Goal: Check status: Check status

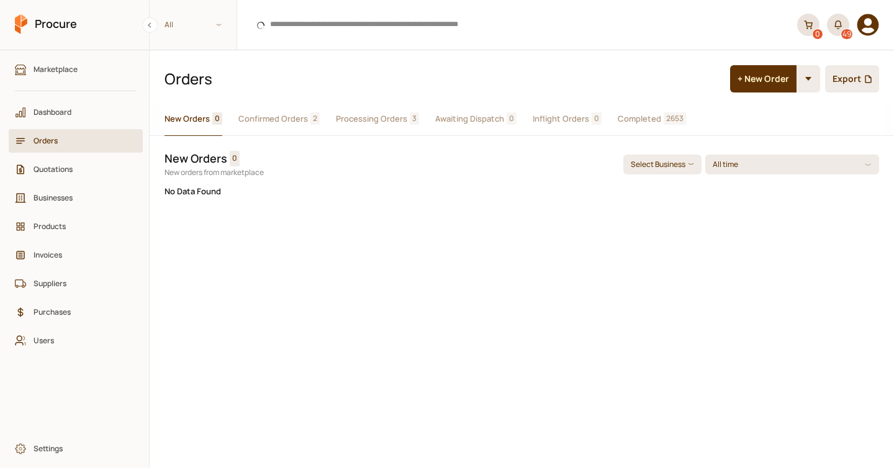
click at [634, 122] on span "Completed" at bounding box center [639, 118] width 43 height 13
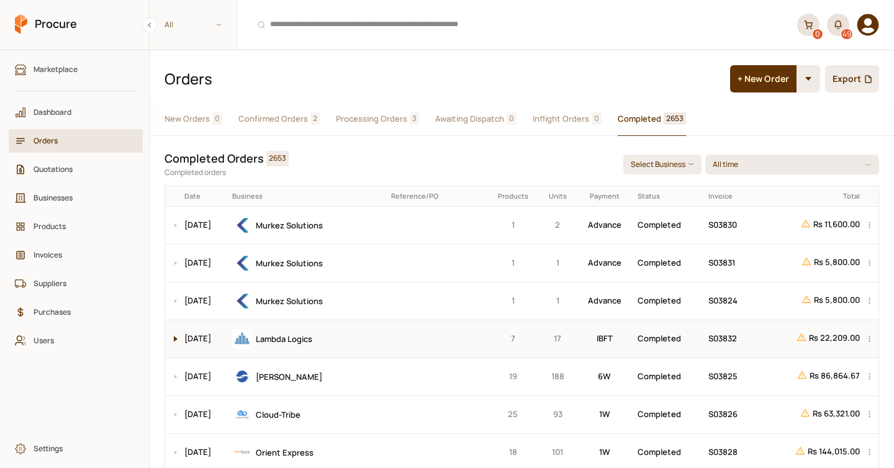
click at [171, 336] on button at bounding box center [172, 338] width 15 height 37
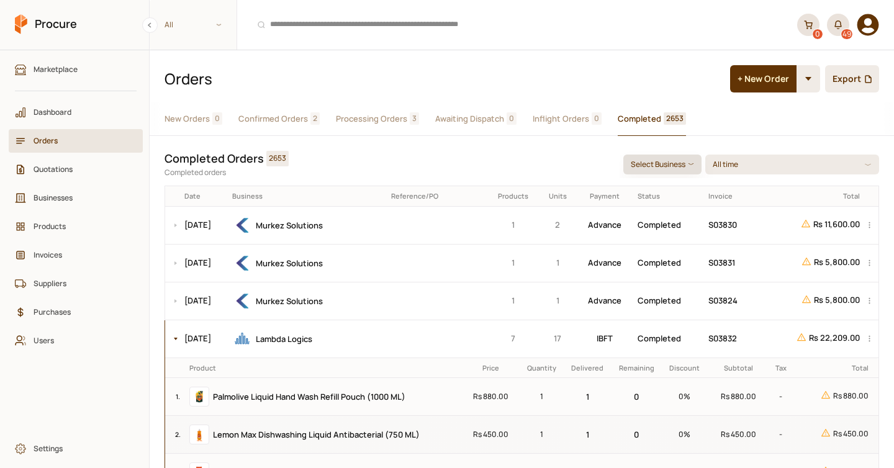
click at [681, 160] on button "Select Business" at bounding box center [662, 165] width 78 height 20
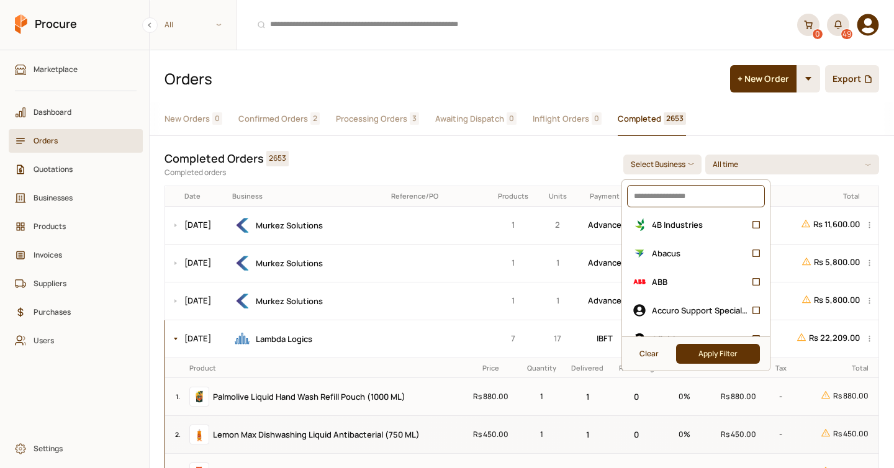
click at [666, 192] on input at bounding box center [696, 196] width 138 height 22
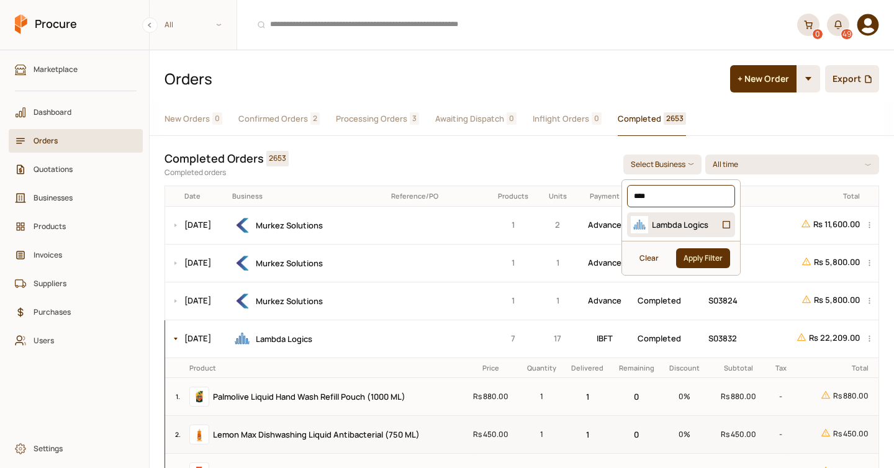
type input "****"
click at [668, 225] on span "Lambda Logics" at bounding box center [680, 224] width 56 height 11
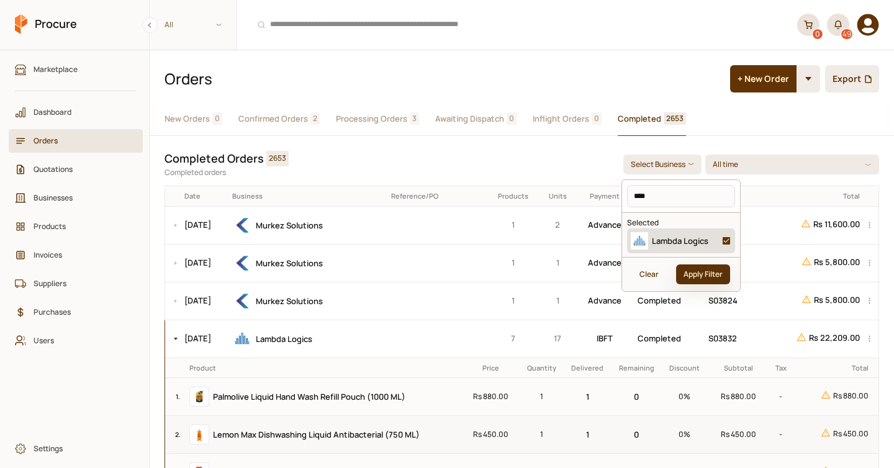
click at [693, 271] on button "Apply Filter" at bounding box center [703, 274] width 54 height 20
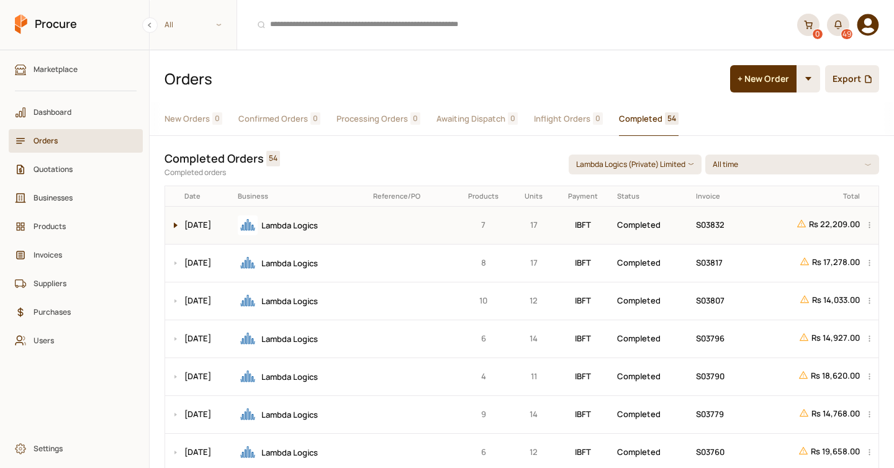
click at [174, 224] on button at bounding box center [172, 225] width 15 height 37
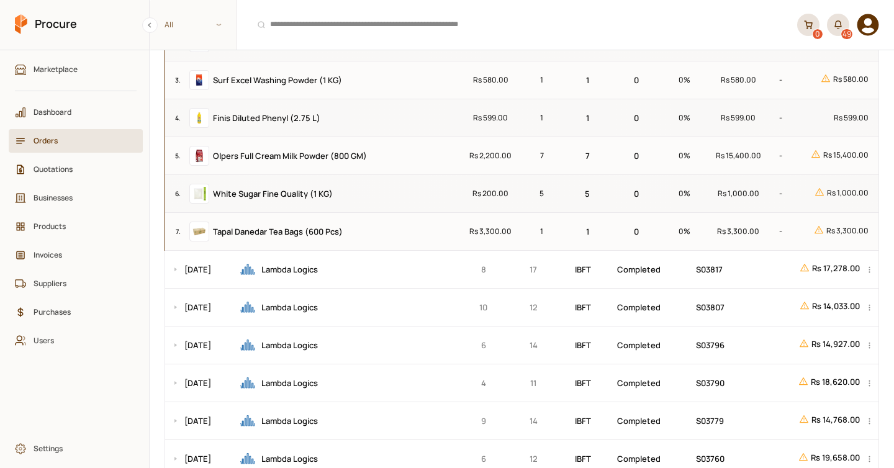
scroll to position [282, 0]
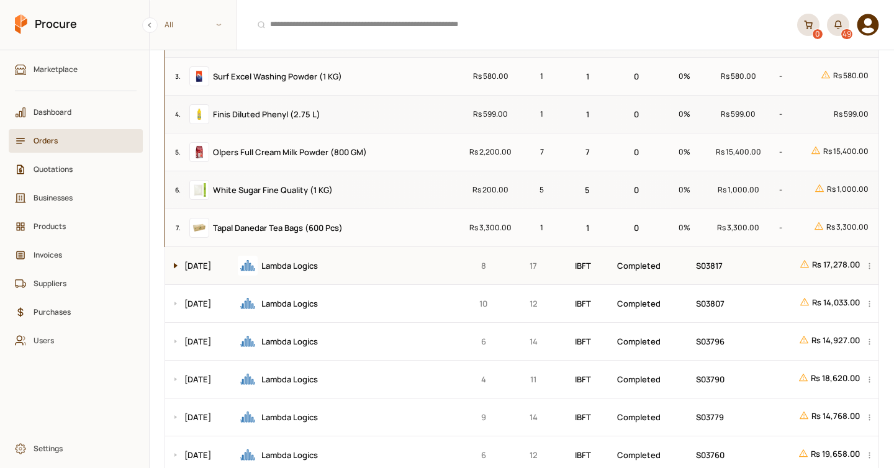
click at [171, 261] on button at bounding box center [172, 265] width 15 height 37
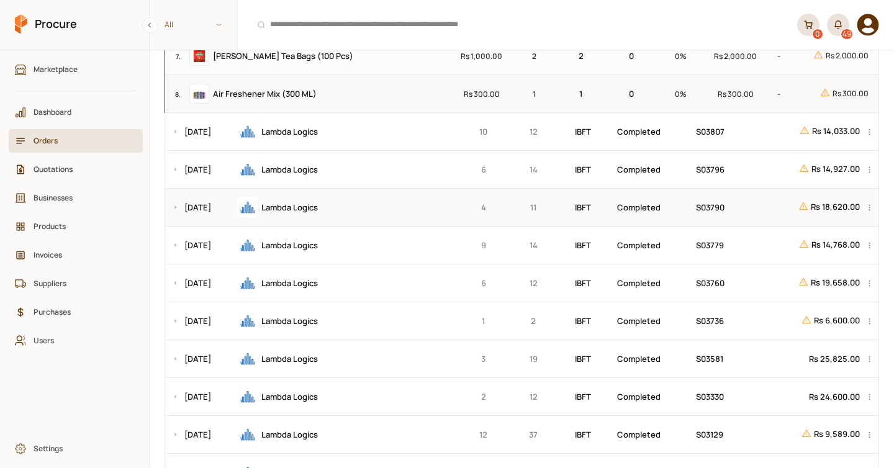
scroll to position [793, 0]
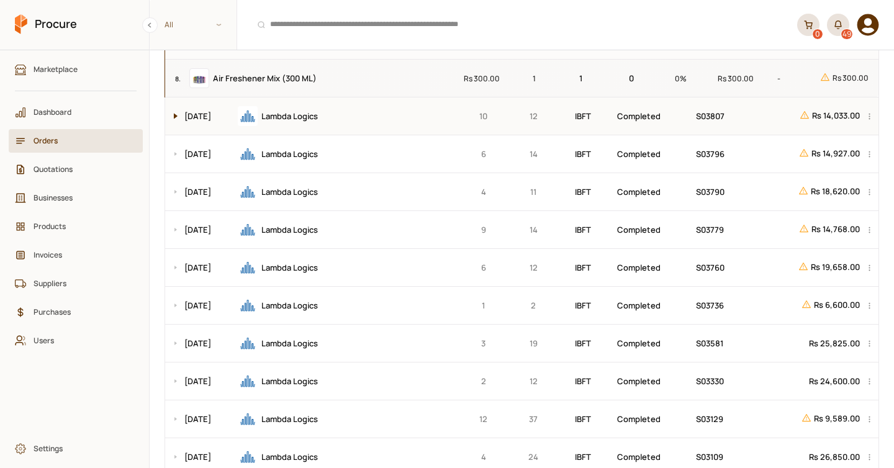
click at [179, 125] on button at bounding box center [172, 115] width 15 height 37
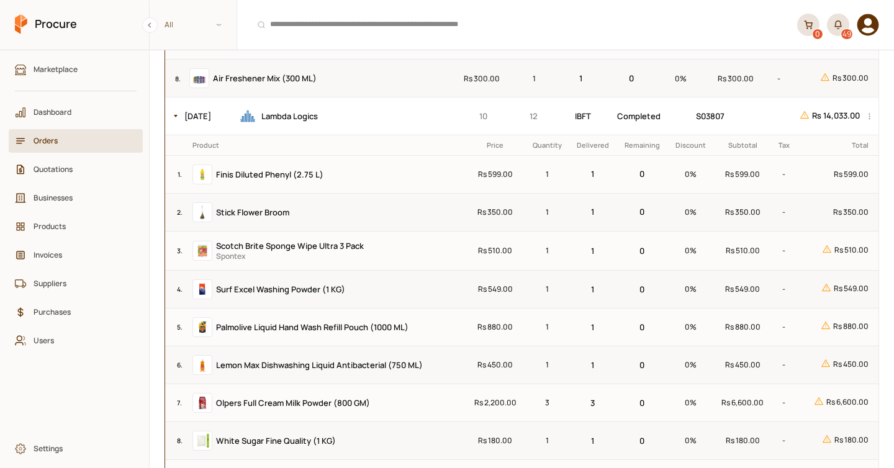
scroll to position [800, 0]
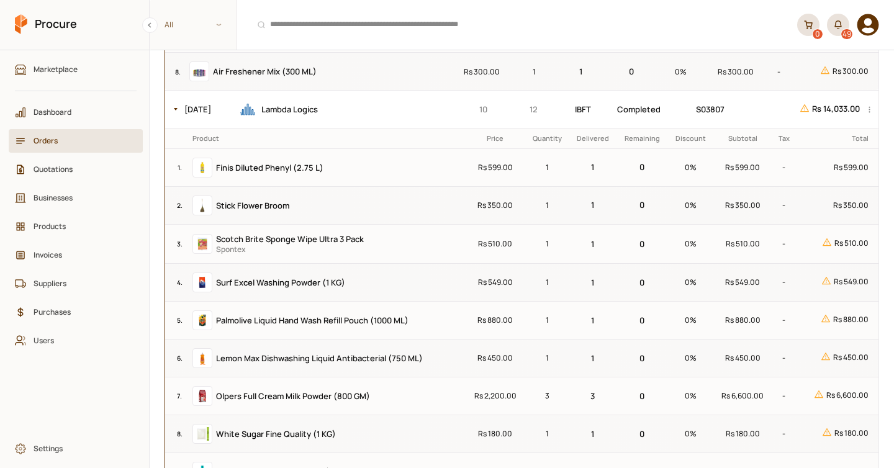
click at [70, 137] on span "Orders" at bounding box center [80, 141] width 93 height 12
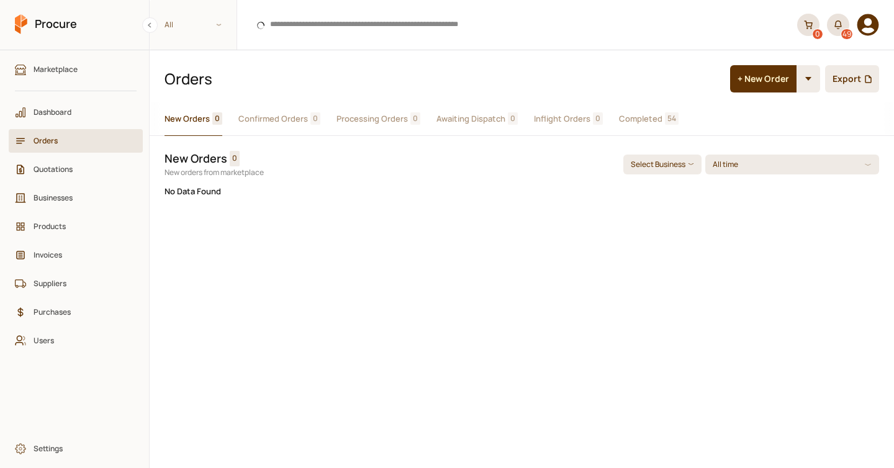
click at [388, 120] on span "Processing Orders" at bounding box center [372, 118] width 71 height 13
click at [662, 170] on button "Select Business" at bounding box center [662, 165] width 78 height 20
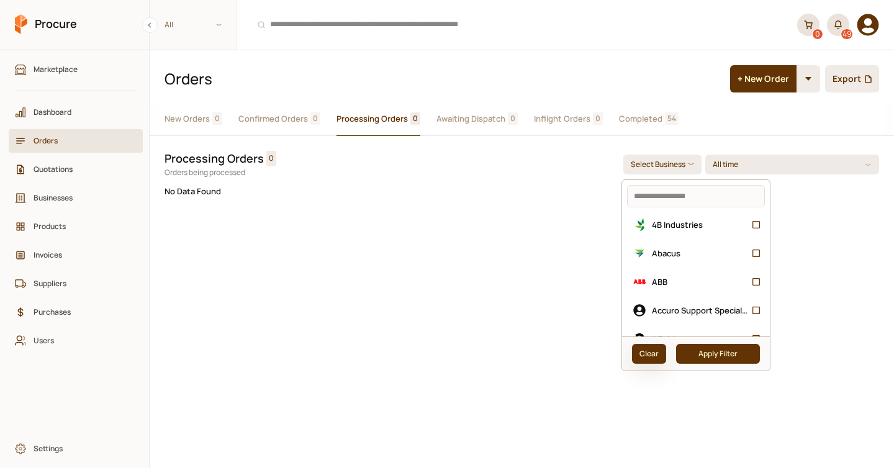
click at [643, 355] on button "Clear" at bounding box center [649, 354] width 34 height 20
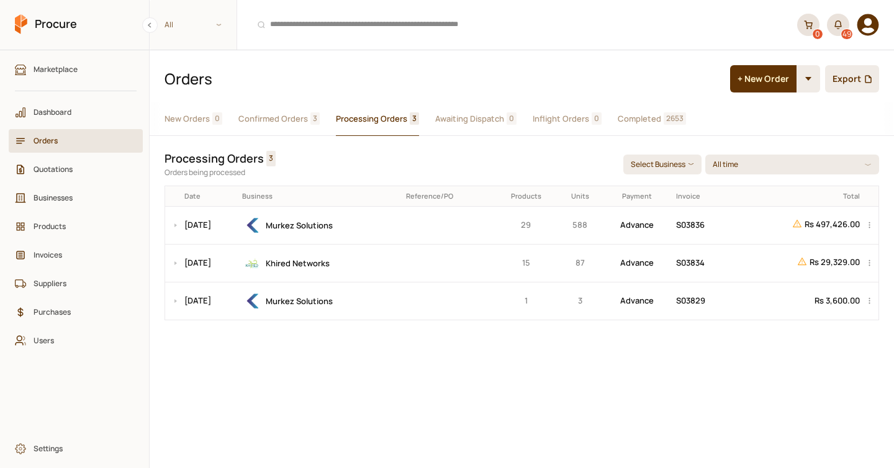
click at [266, 122] on span "Confirmed Orders" at bounding box center [273, 118] width 70 height 13
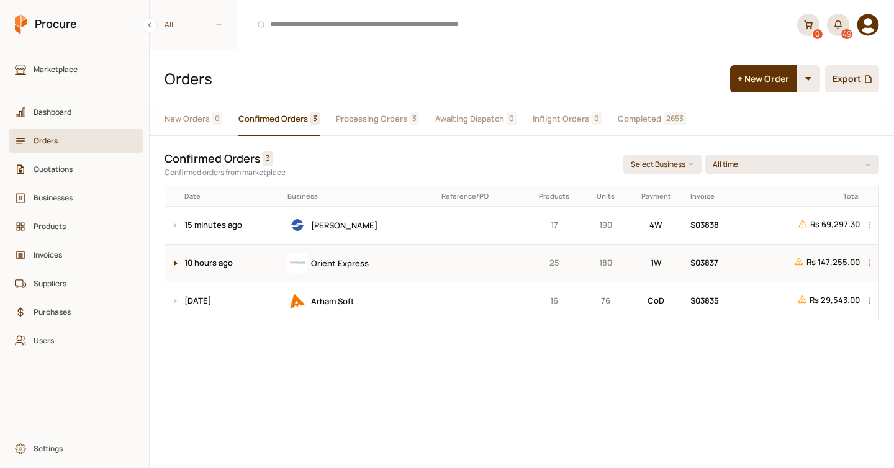
click at [174, 259] on button at bounding box center [172, 263] width 15 height 37
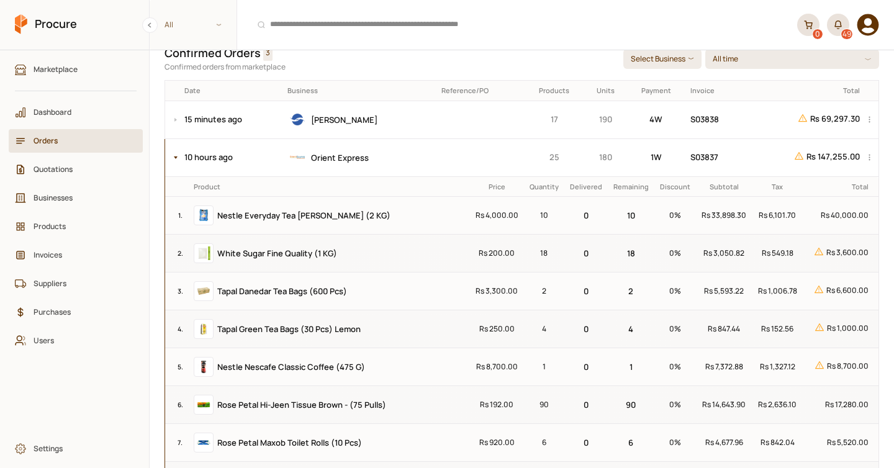
scroll to position [110, 0]
